Goal: Task Accomplishment & Management: Manage account settings

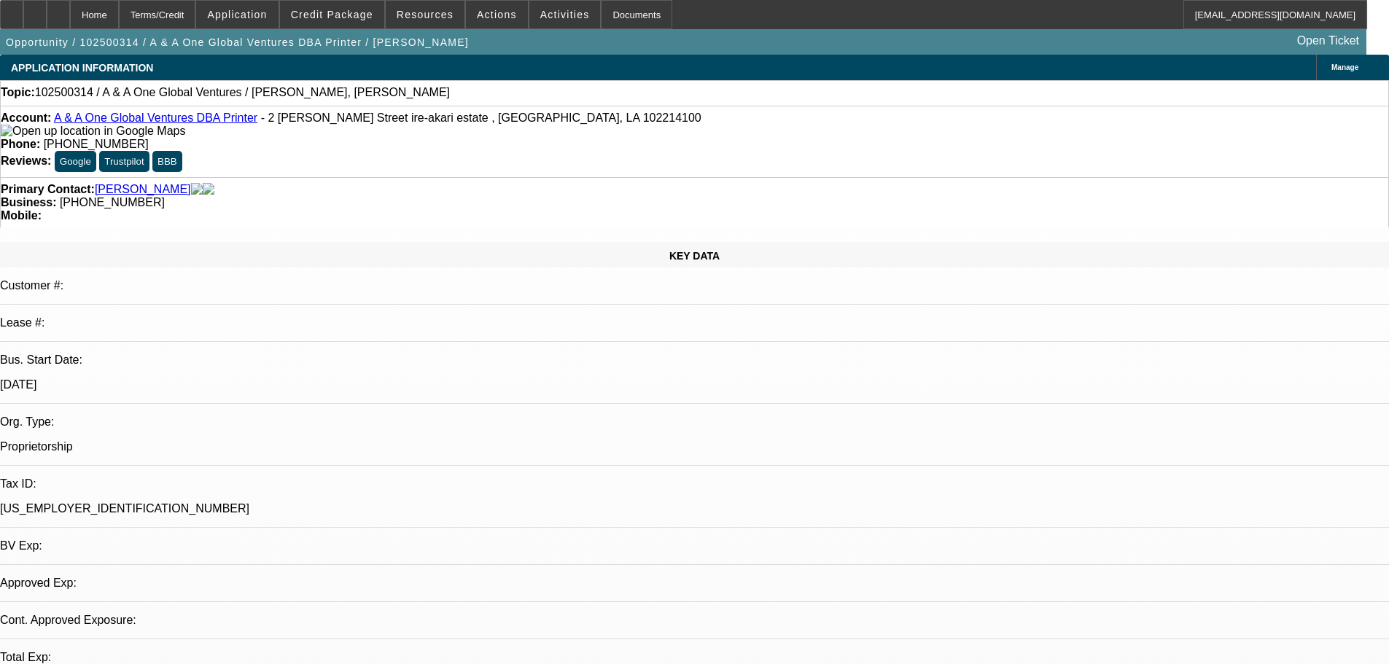
select select "0"
select select "2"
select select "0.1"
select select "4"
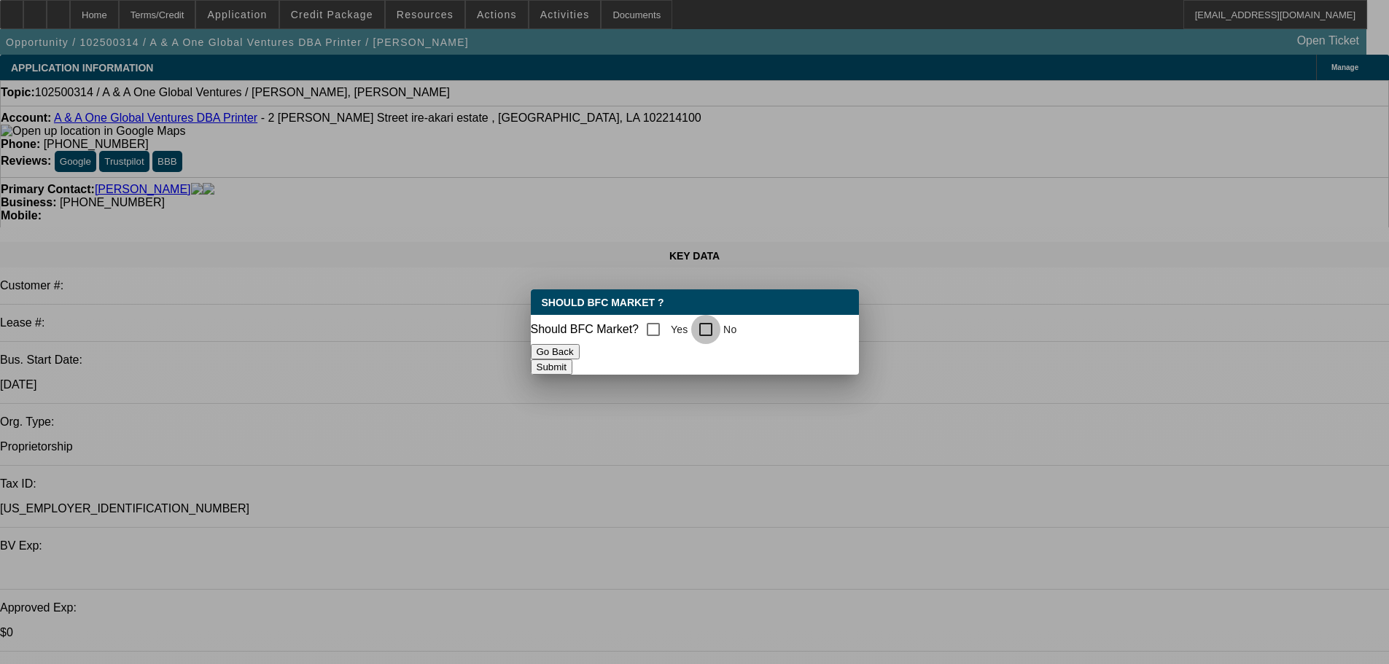
click at [720, 328] on input "No" at bounding box center [705, 329] width 29 height 29
checkbox input "true"
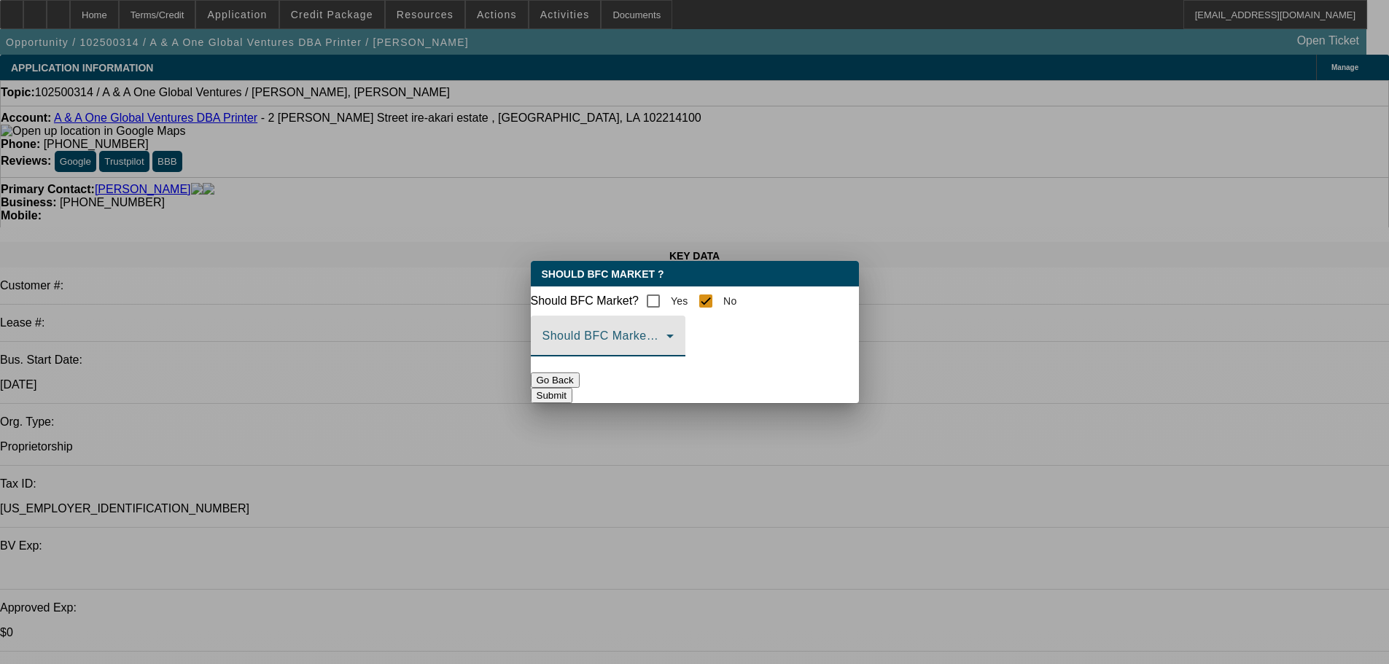
click at [667, 349] on span at bounding box center [605, 342] width 124 height 18
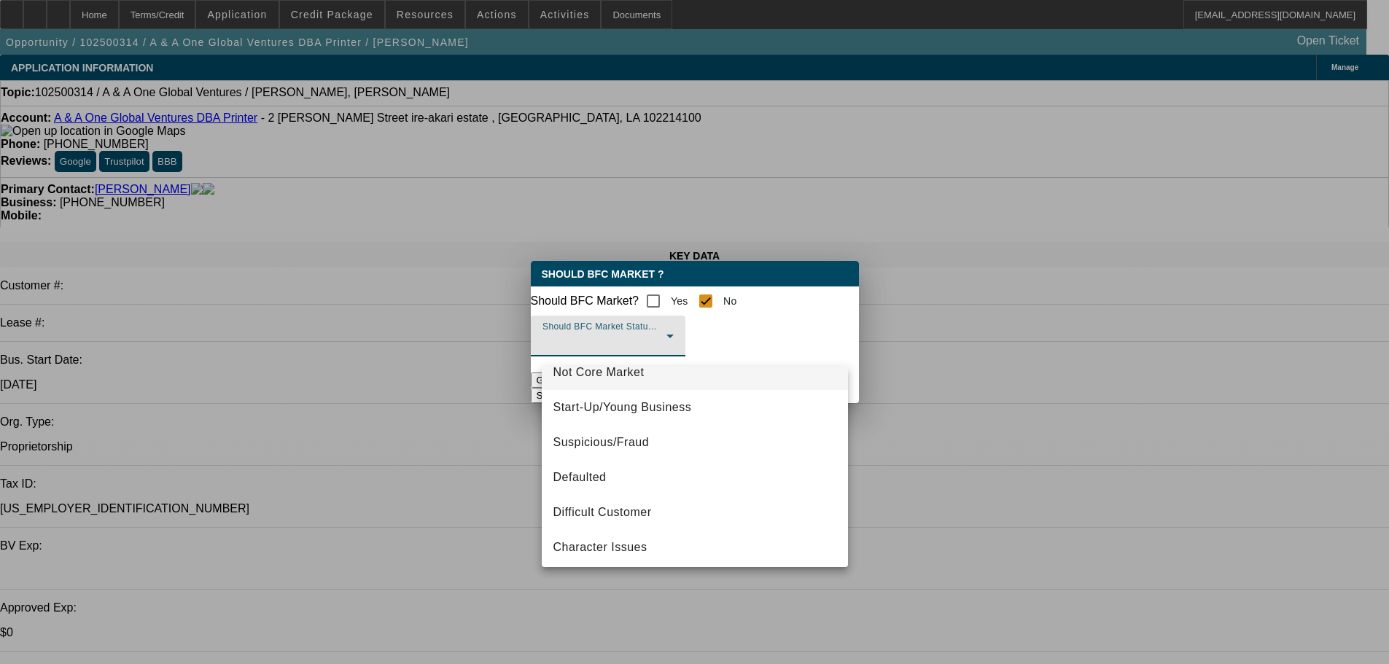
scroll to position [91, 0]
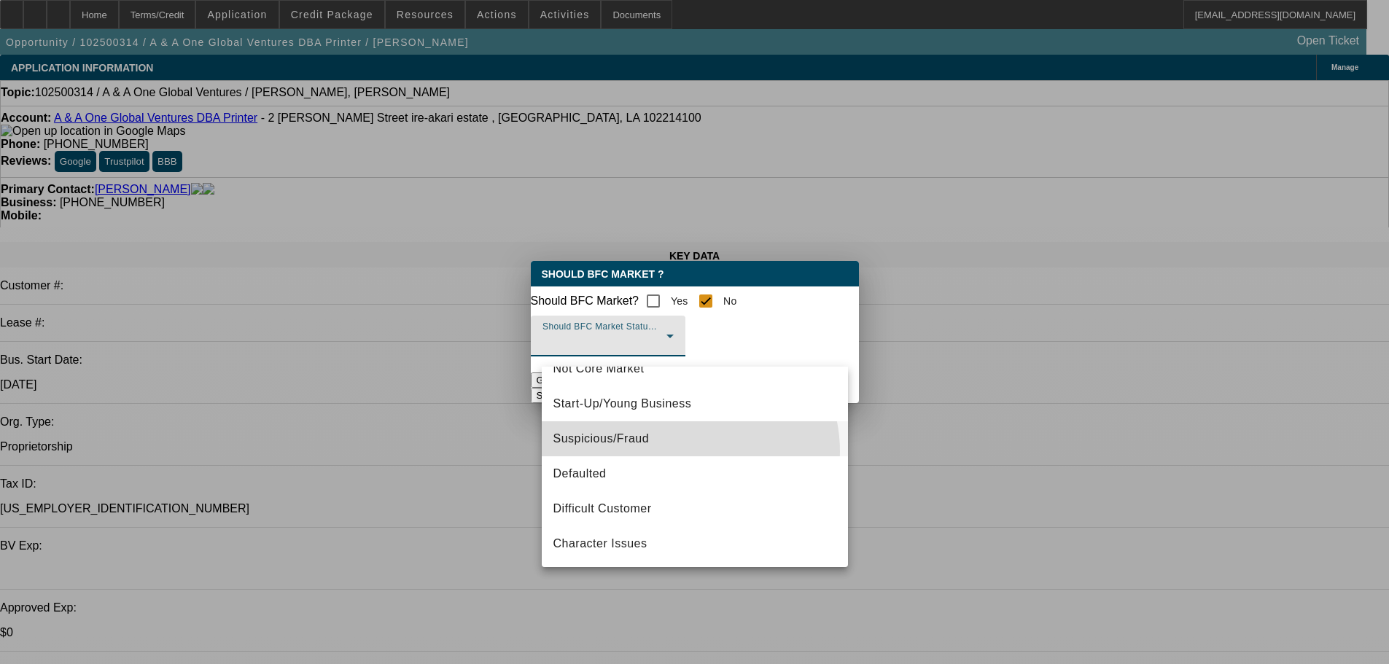
click at [685, 451] on mat-option "Suspicious/Fraud" at bounding box center [695, 438] width 306 height 35
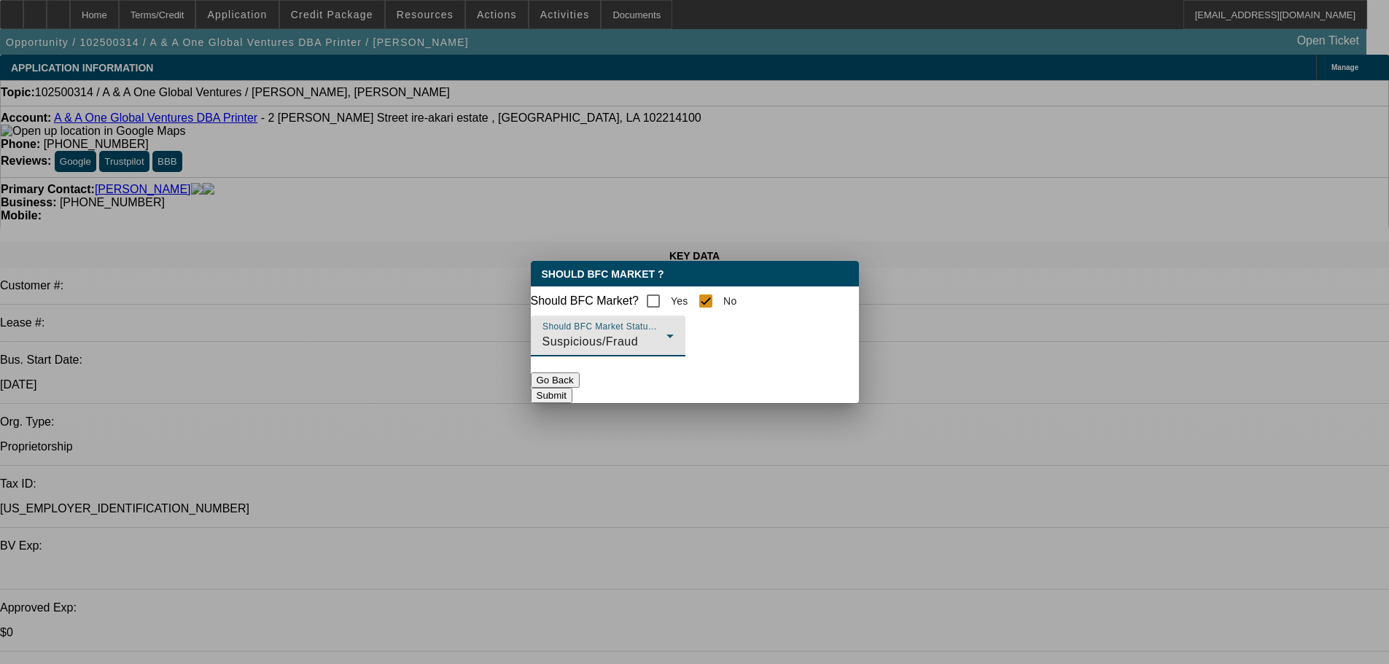
click at [572, 400] on button "Submit" at bounding box center [552, 395] width 42 height 15
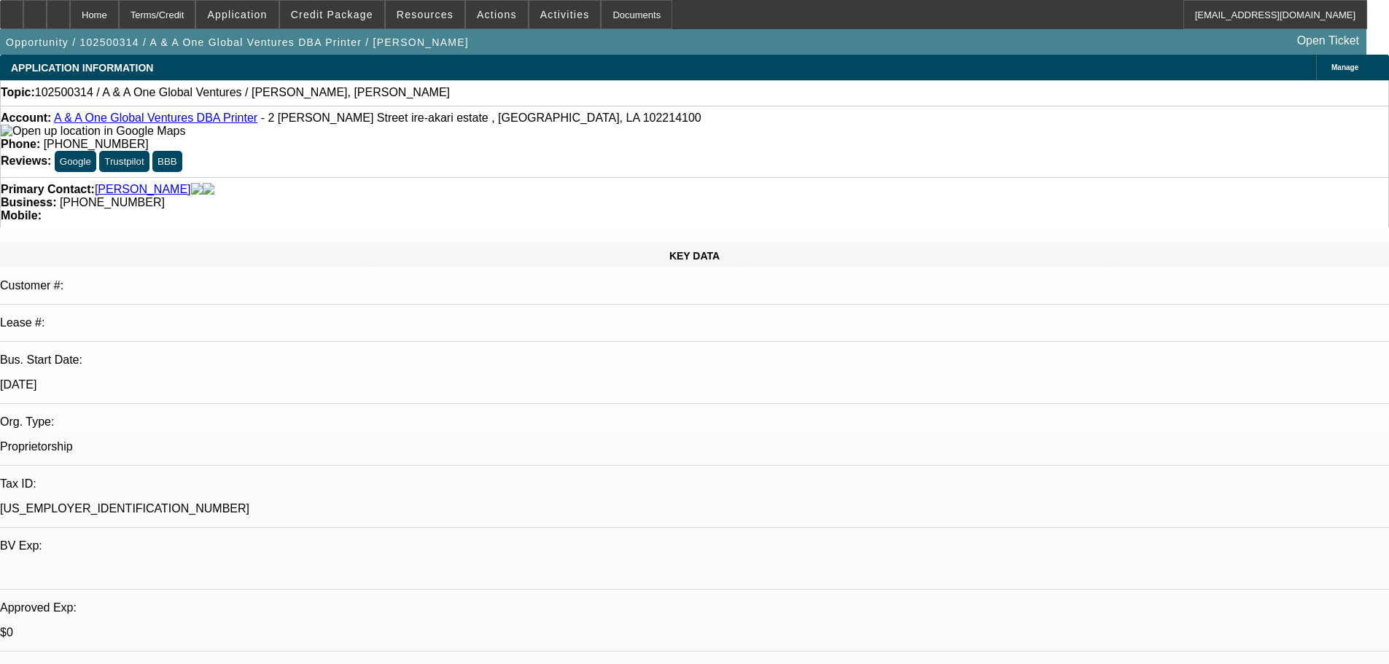
click at [26, 138] on img at bounding box center [93, 131] width 184 height 13
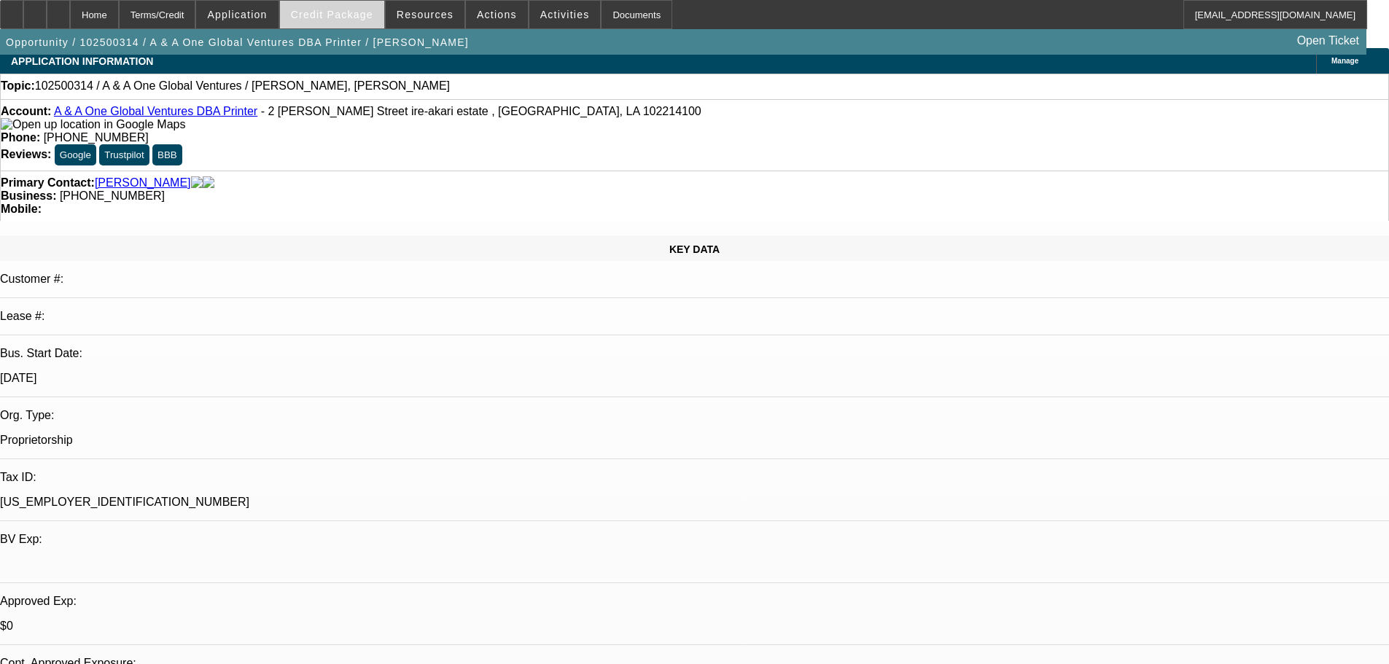
scroll to position [0, 0]
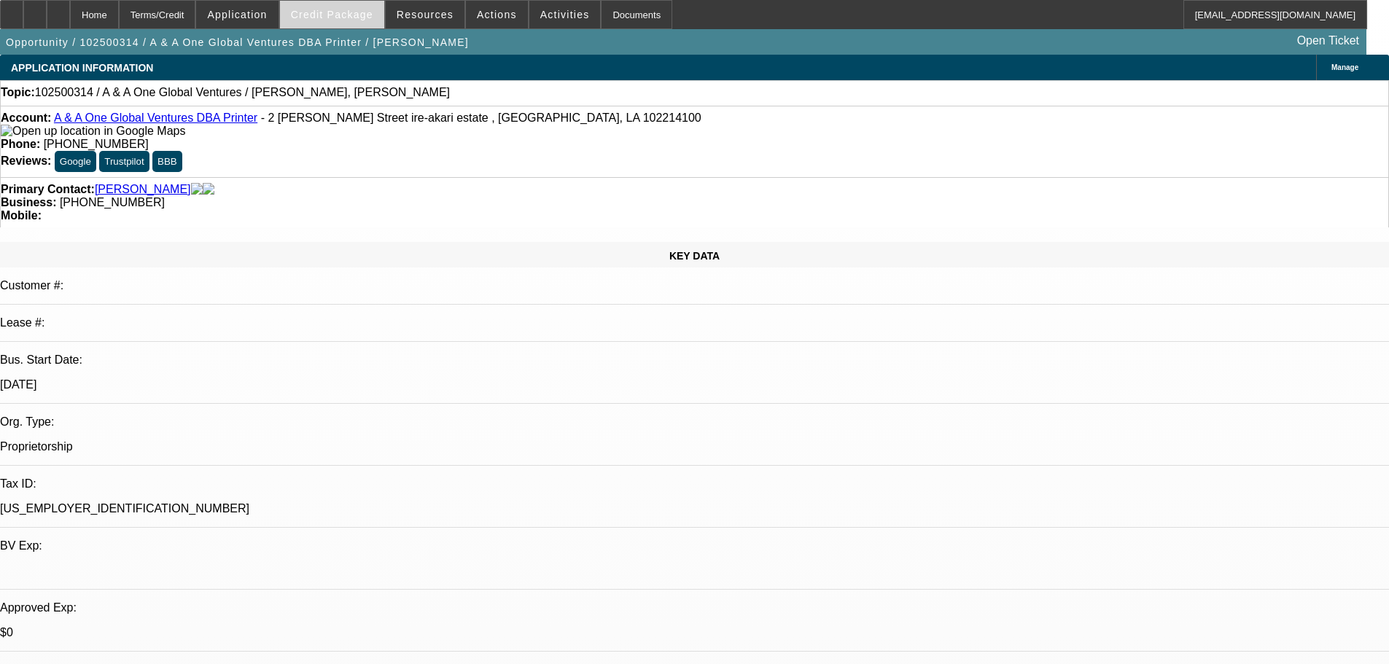
click at [349, 3] on span at bounding box center [332, 14] width 104 height 35
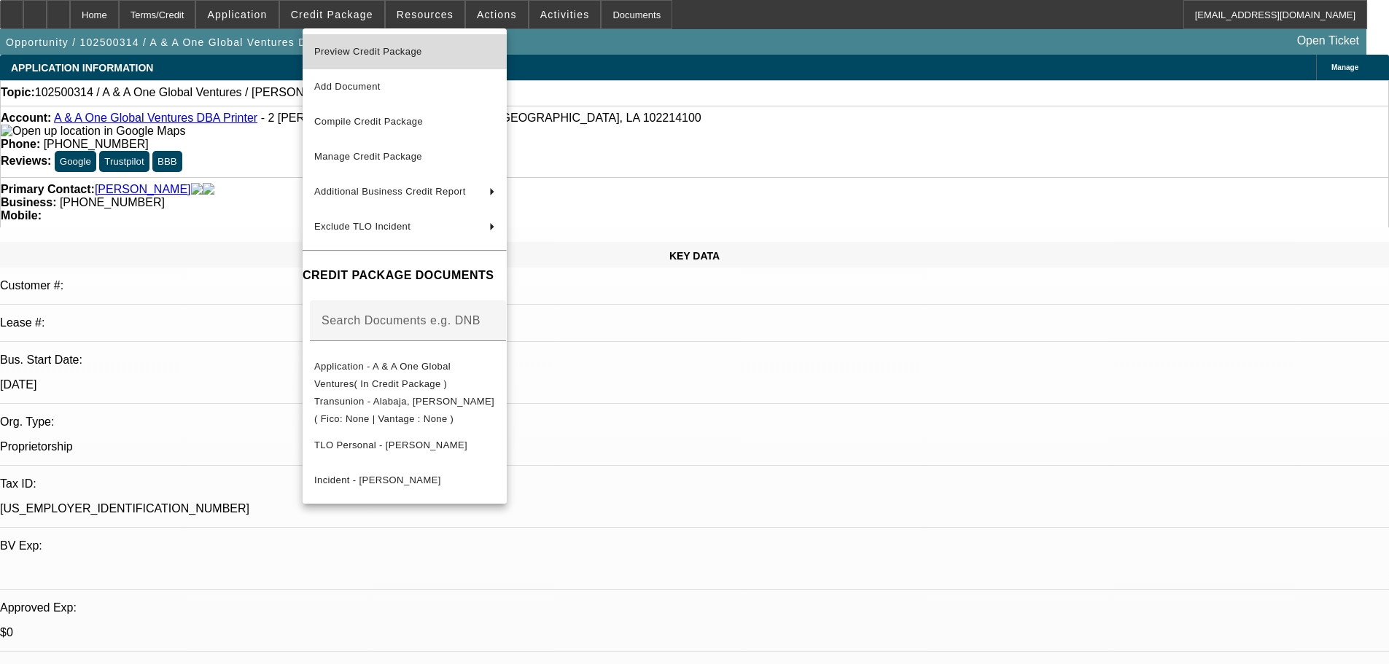
click at [367, 51] on span "Preview Credit Package" at bounding box center [368, 51] width 108 height 11
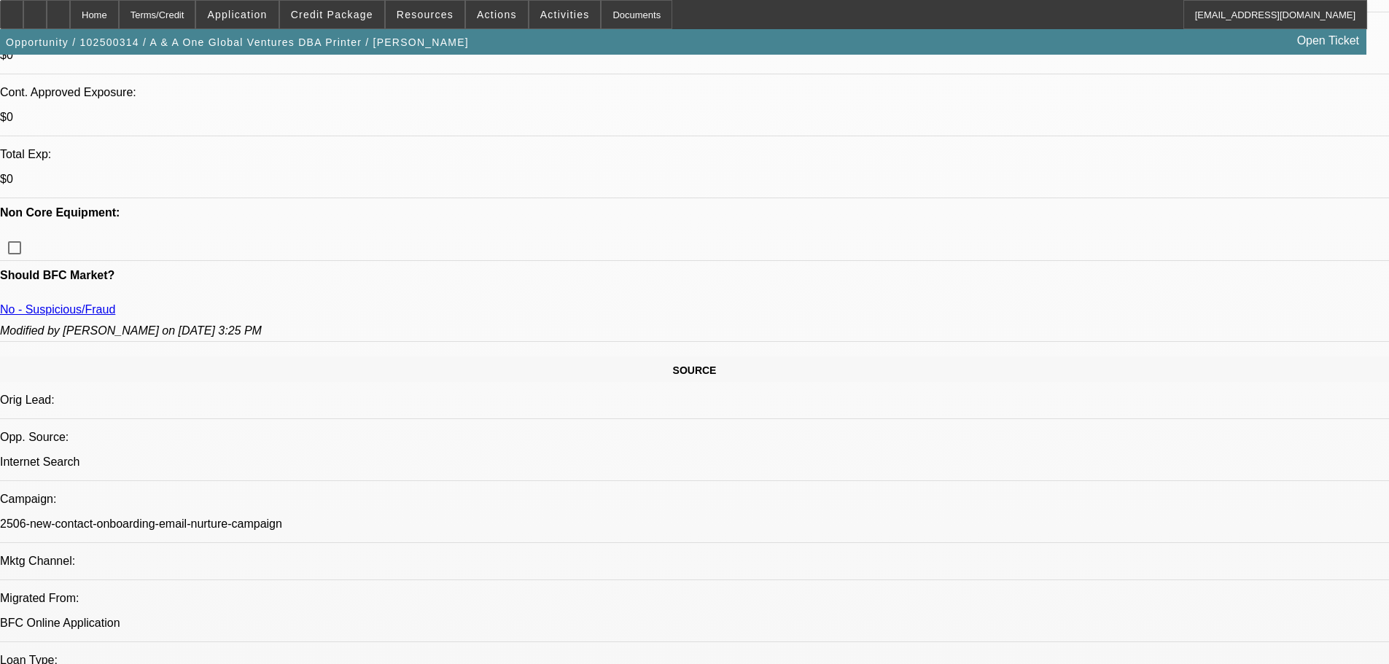
scroll to position [802, 0]
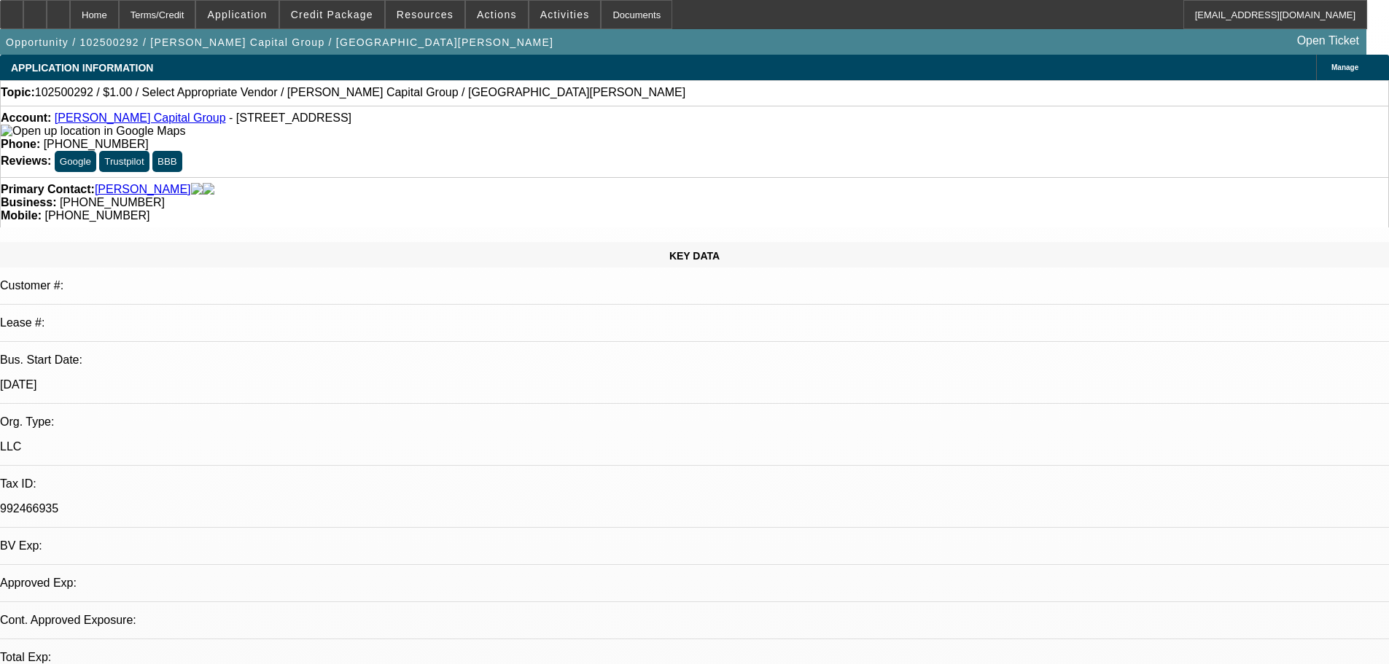
select select "0"
select select "2"
select select "0.1"
select select "4"
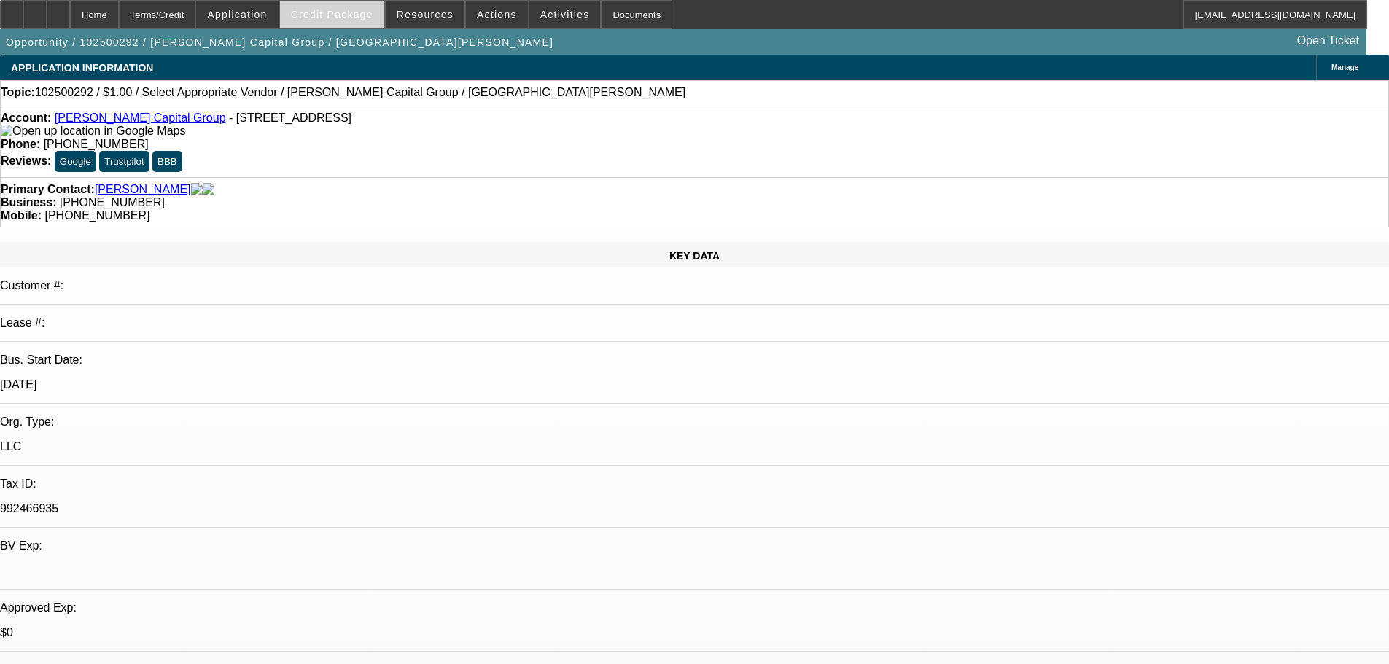
click at [336, 14] on span "Credit Package" at bounding box center [332, 15] width 82 height 12
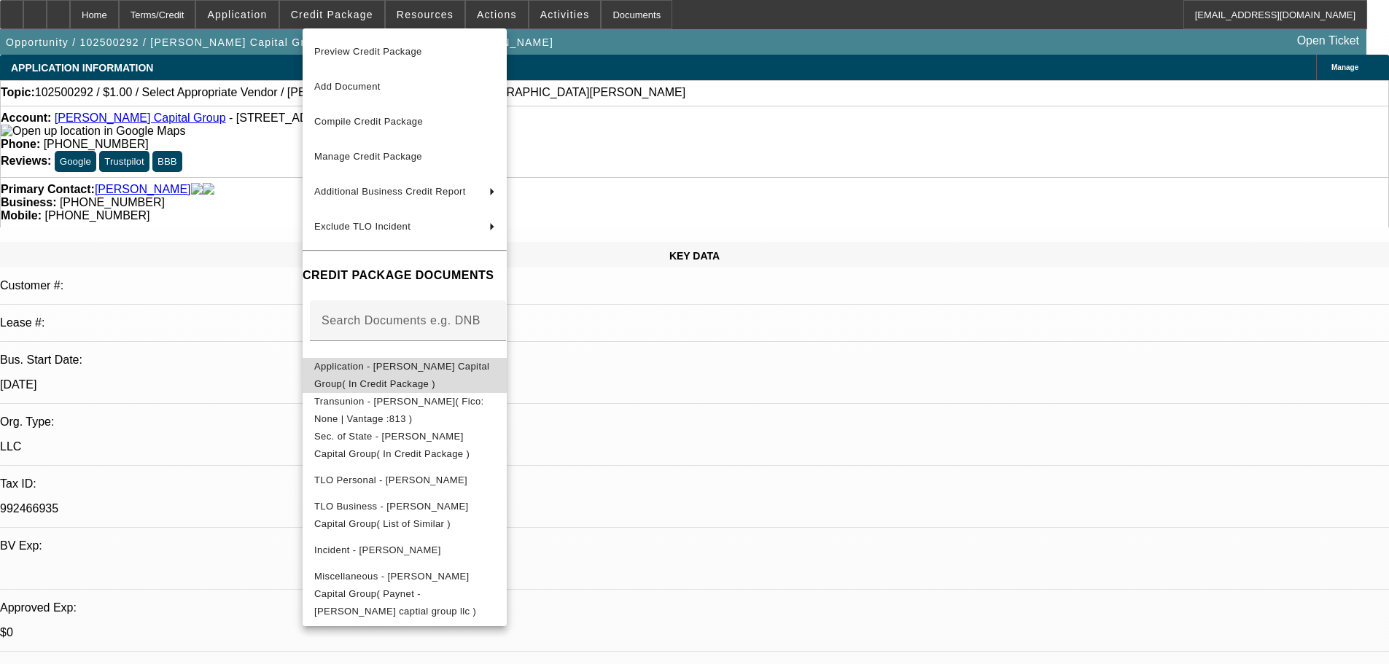
click at [378, 374] on span "Application - [PERSON_NAME] Capital Group( In Credit Package )" at bounding box center [401, 375] width 175 height 28
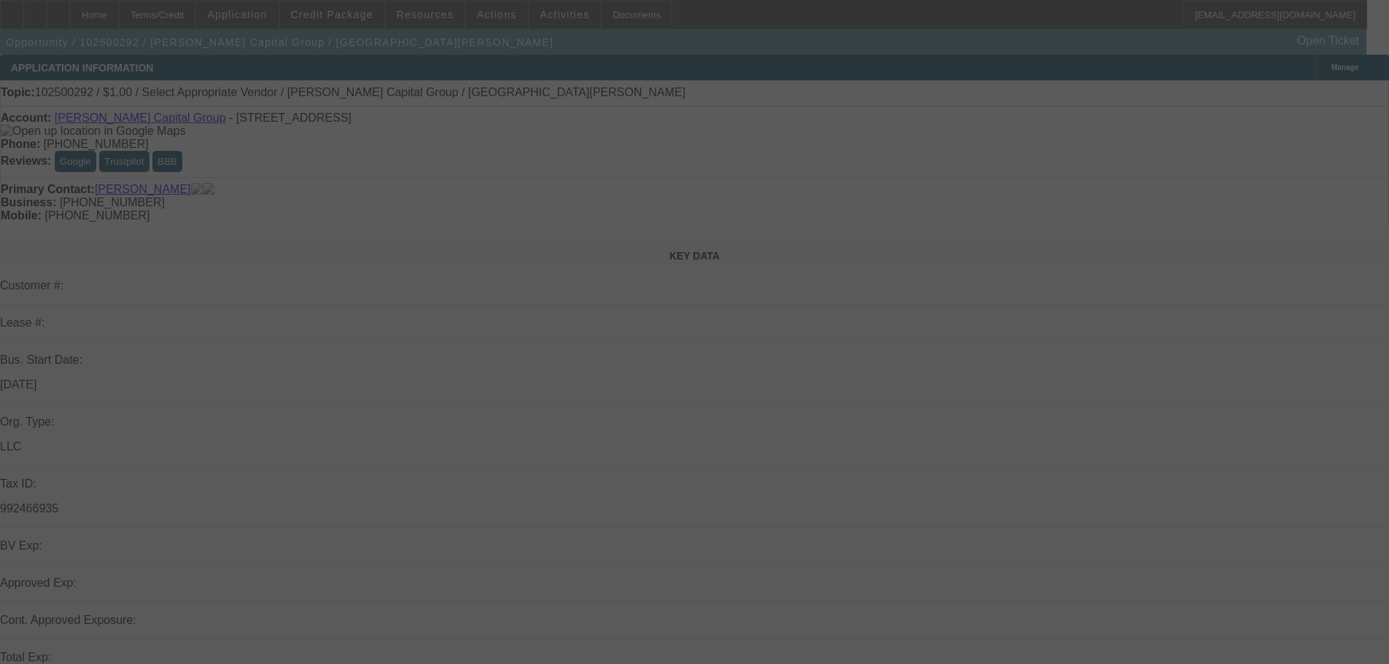
click at [357, 16] on div at bounding box center [694, 332] width 1389 height 664
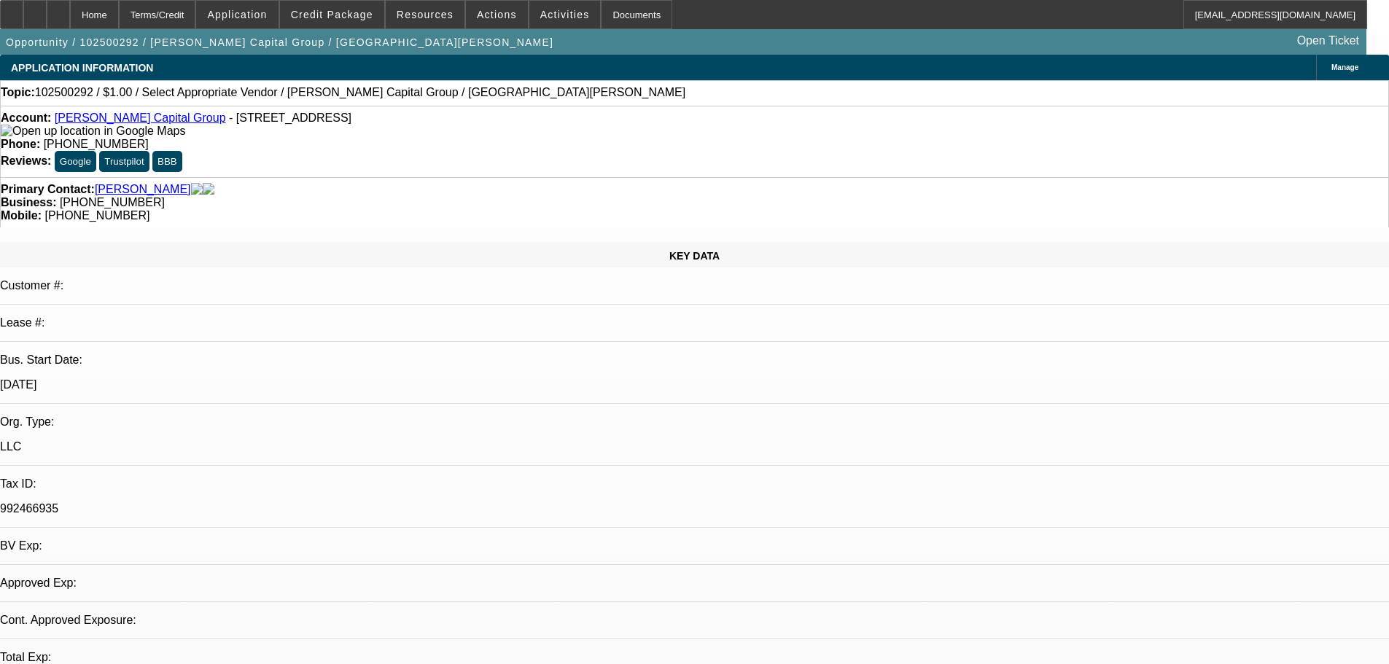
select select "0"
select select "2"
select select "0.1"
select select "4"
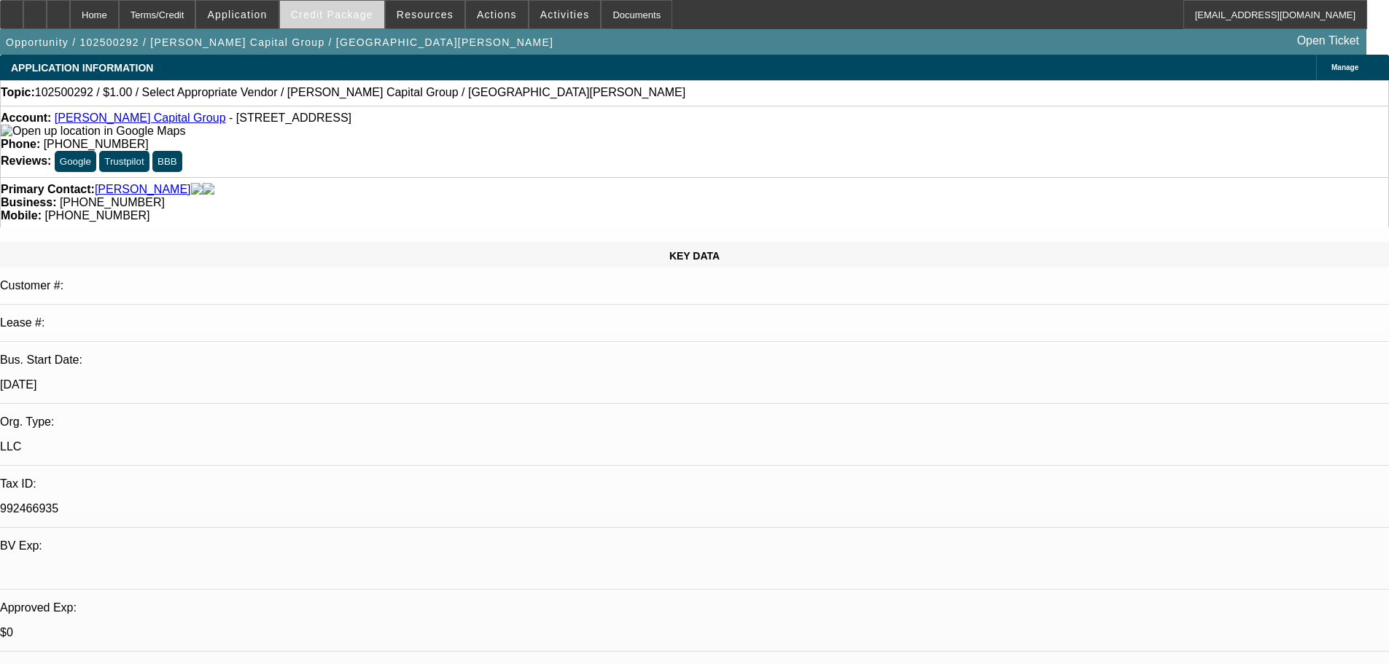
click at [355, 16] on span "Credit Package" at bounding box center [332, 15] width 82 height 12
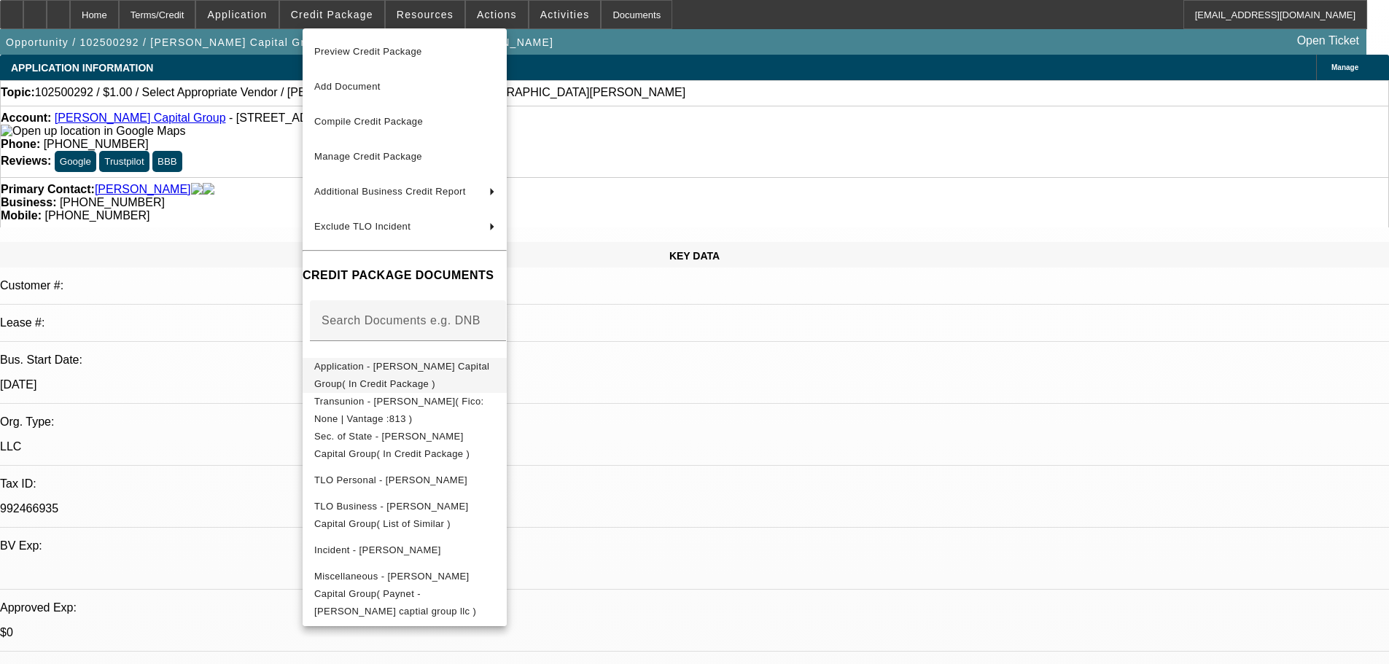
click at [372, 373] on span "Application - [PERSON_NAME] Capital Group( In Credit Package )" at bounding box center [401, 375] width 175 height 28
